Goal: Task Accomplishment & Management: Manage account settings

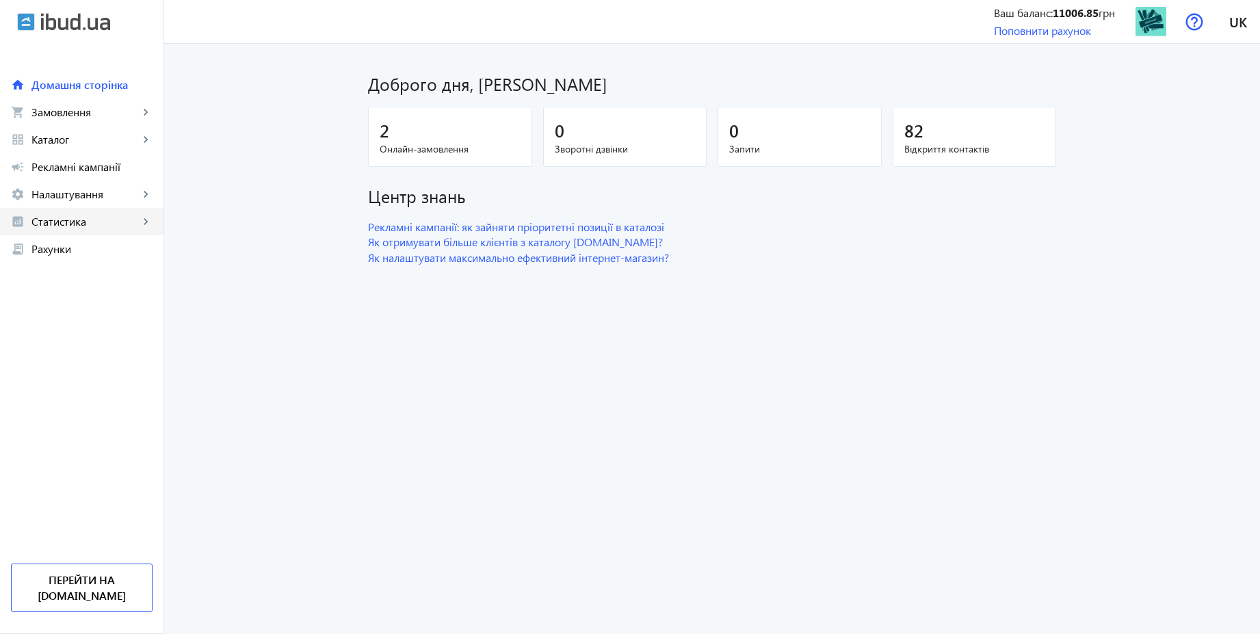
click at [57, 220] on span "Статистика" at bounding box center [84, 222] width 107 height 14
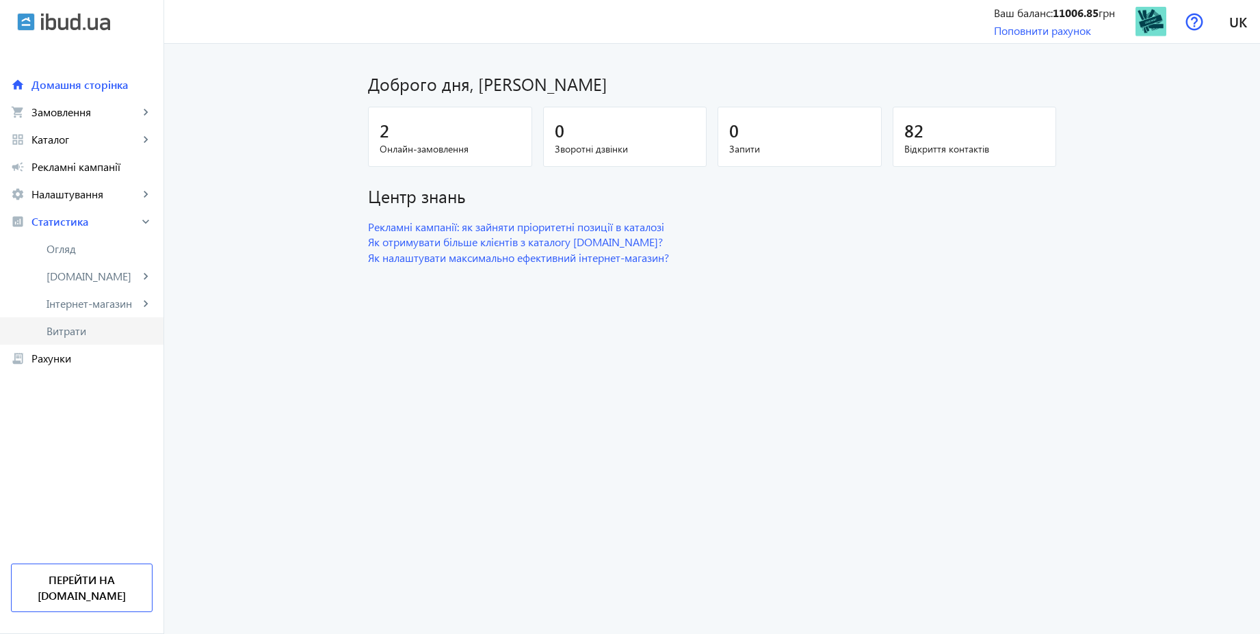
click at [75, 324] on span "Витрати" at bounding box center [100, 331] width 106 height 14
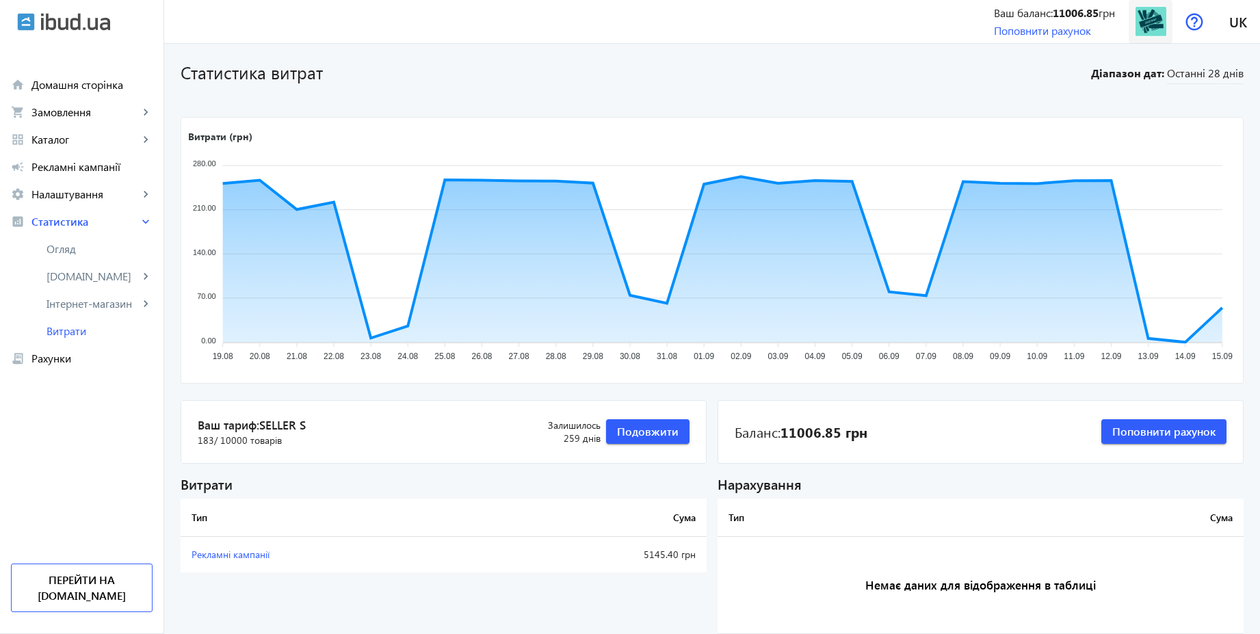
click at [1147, 23] on img at bounding box center [1151, 21] width 31 height 31
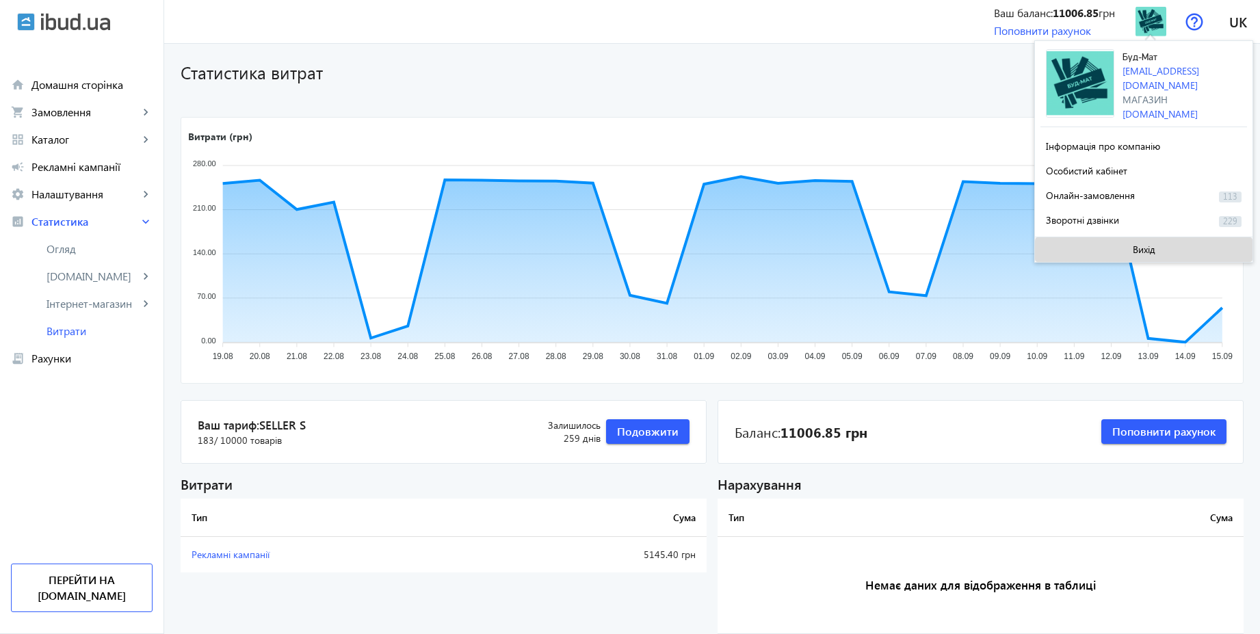
click at [1144, 249] on span "Вихід" at bounding box center [1144, 249] width 23 height 11
